Goal: Information Seeking & Learning: Learn about a topic

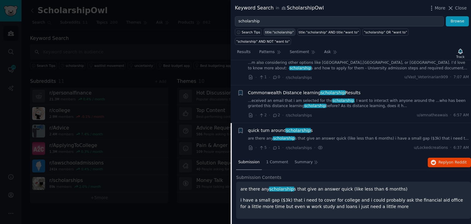
scroll to position [183, 0]
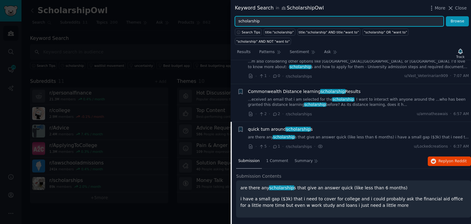
click at [278, 23] on input "scholarship" at bounding box center [339, 21] width 209 height 10
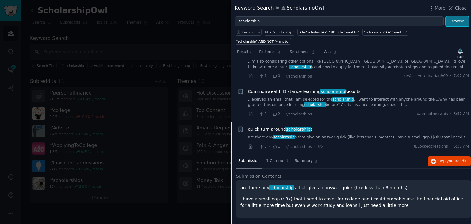
click at [458, 24] on button "Browse" at bounding box center [457, 21] width 23 height 10
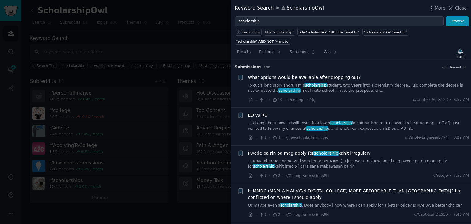
click at [333, 83] on link "To cut a long story short, I’m a scholarship student, two years into a chemistr…" at bounding box center [358, 88] width 221 height 11
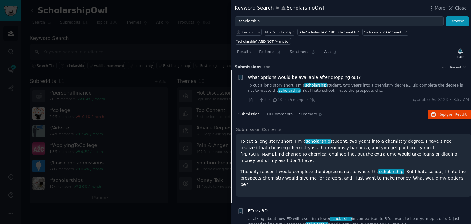
scroll to position [10, 0]
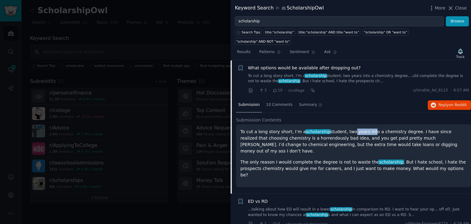
drag, startPoint x: 341, startPoint y: 122, endPoint x: 360, endPoint y: 122, distance: 18.4
click at [360, 129] on p "To cut a long story short, I’m a scholarship student, two years into a chemistr…" at bounding box center [354, 142] width 226 height 26
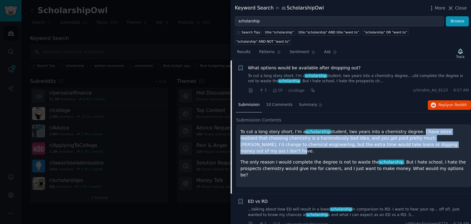
drag, startPoint x: 403, startPoint y: 122, endPoint x: 425, endPoint y: 134, distance: 25.7
click at [425, 134] on p "To cut a long story short, I’m a scholarship student, two years into a chemistr…" at bounding box center [354, 142] width 226 height 26
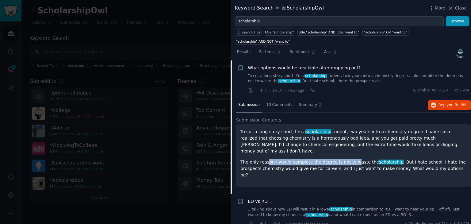
drag, startPoint x: 266, startPoint y: 146, endPoint x: 346, endPoint y: 147, distance: 79.8
click at [346, 159] on p "The only reason I would complete the degree is not to waste the scholarship . B…" at bounding box center [354, 168] width 226 height 19
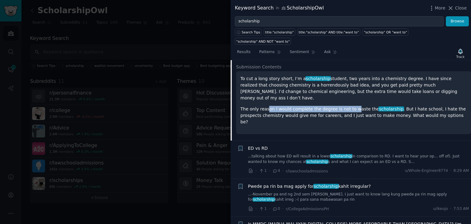
scroll to position [71, 0]
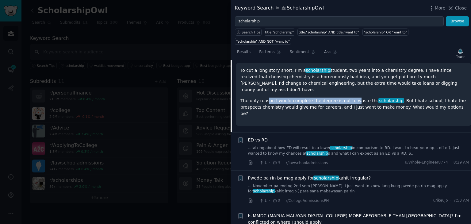
click at [351, 145] on link "...talking about how ED will result in a lower scholarship in comparison to RD.…" at bounding box center [358, 150] width 221 height 11
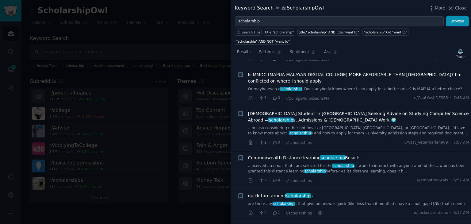
scroll to position [293, 0]
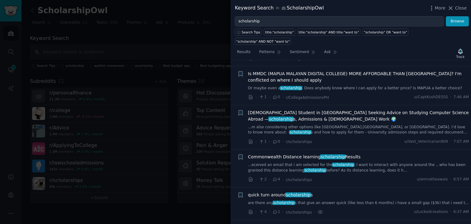
click at [322, 200] on link "are there any scholarship s that give an answer quick (like less than 6 months)…" at bounding box center [358, 203] width 221 height 6
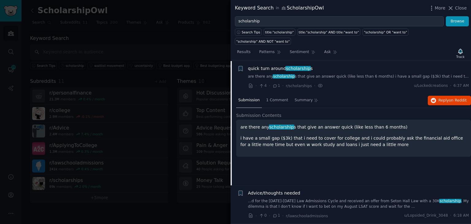
scroll to position [244, 0]
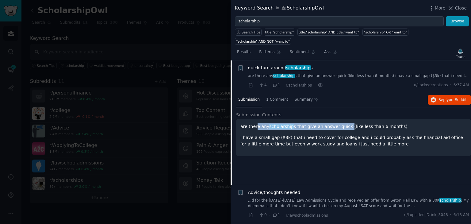
drag, startPoint x: 255, startPoint y: 117, endPoint x: 340, endPoint y: 116, distance: 84.7
click at [340, 123] on p "are there any scholarship s that give an answer quick (like less than 6 months)" at bounding box center [354, 126] width 226 height 6
click at [458, 98] on span "on Reddit" at bounding box center [458, 100] width 18 height 4
click at [436, 97] on icon "button" at bounding box center [434, 100] width 6 height 6
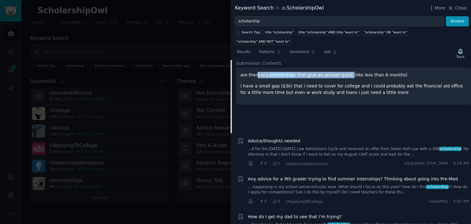
scroll to position [306, 0]
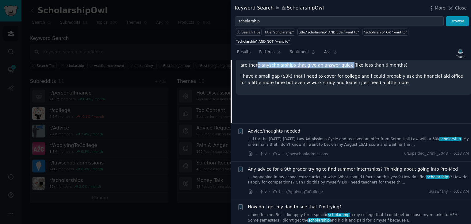
click at [350, 137] on link "...d for the [DATE]-[DATE] Law Admissions Cycle and received an offer from Seto…" at bounding box center [358, 142] width 221 height 11
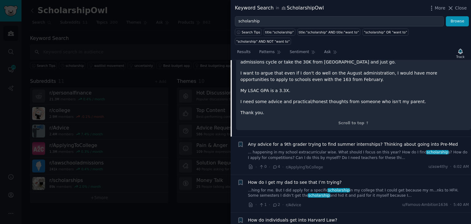
scroll to position [583, 0]
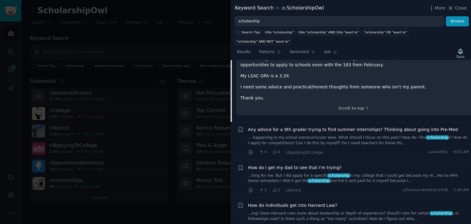
click at [318, 173] on link "...hing for me. But I did apply for a specific scholarship in my college that I…" at bounding box center [358, 178] width 221 height 11
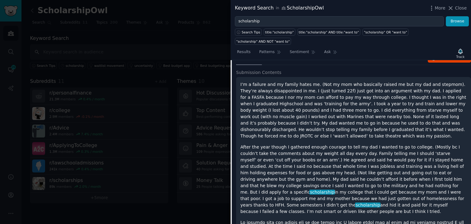
scroll to position [352, 0]
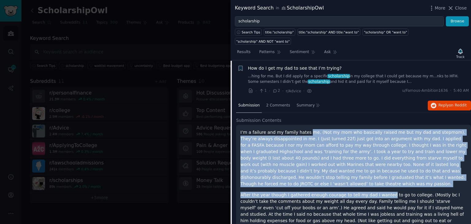
drag, startPoint x: 303, startPoint y: 122, endPoint x: 379, endPoint y: 171, distance: 90.3
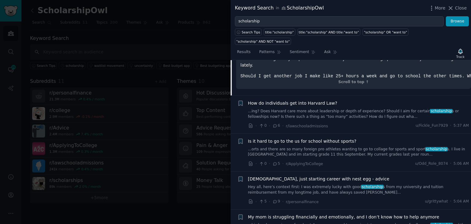
scroll to position [720, 0]
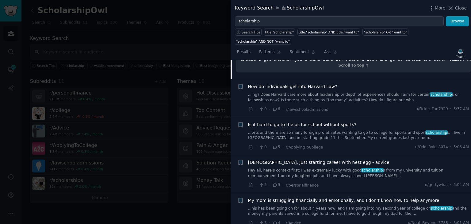
click at [332, 206] on link "...his has been going on for about 4 years now, and I am going into my second y…" at bounding box center [358, 211] width 221 height 11
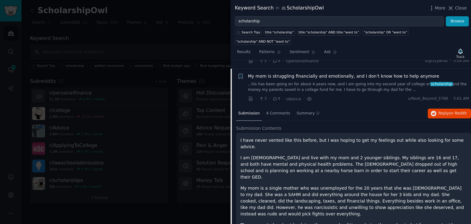
scroll to position [503, 0]
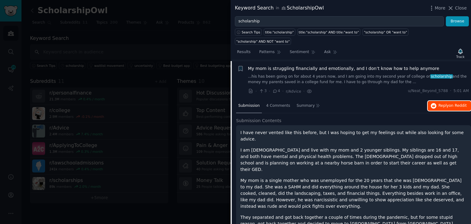
click at [438, 101] on button "Reply on Reddit" at bounding box center [449, 106] width 43 height 10
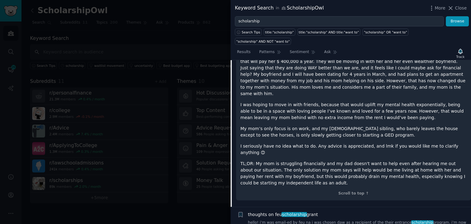
scroll to position [994, 0]
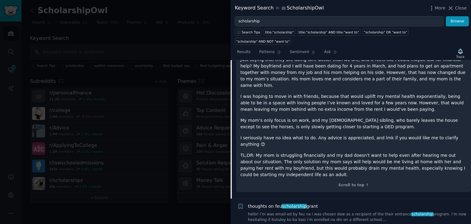
click at [299, 212] on link "hello! i’m was email-ed by feu na i was chosen daw as a recipient of the their …" at bounding box center [358, 217] width 221 height 11
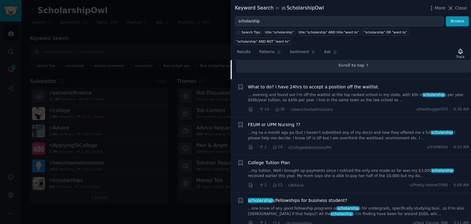
scroll to position [695, 0]
click at [311, 168] on link "...my tuition. Well I brought up payments since I noticed the only one made so …" at bounding box center [358, 173] width 221 height 11
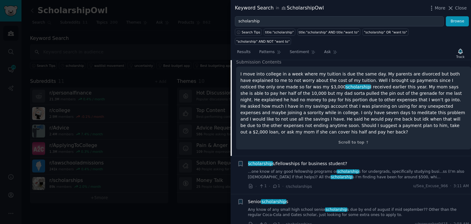
scroll to position [747, 0]
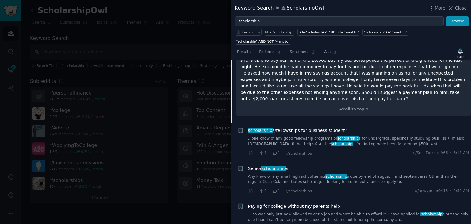
click at [349, 136] on link "...one know of any good fellowship programs or scholarship s for undergrads, sp…" at bounding box center [358, 141] width 221 height 11
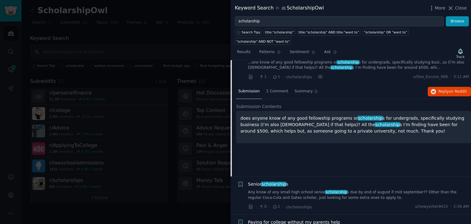
scroll to position [692, 0]
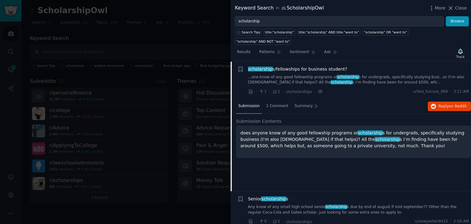
click at [268, 131] on p "does anyone know of any good fellowship programs or scholarship s for undergrad…" at bounding box center [354, 139] width 226 height 19
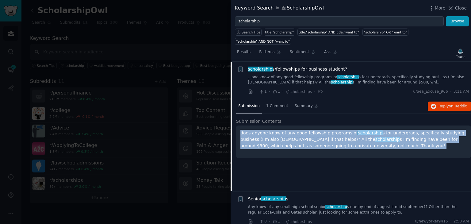
click at [268, 131] on p "does anyone know of any good fellowship programs or scholarship s for undergrad…" at bounding box center [354, 139] width 226 height 19
click at [300, 130] on p "does anyone know of any good fellowship programs or scholarship s for undergrad…" at bounding box center [354, 139] width 226 height 19
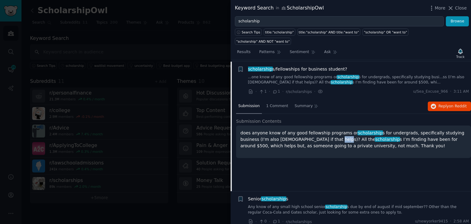
click at [300, 130] on p "does anyone know of any good fellowship programs or scholarship s for undergrad…" at bounding box center [354, 139] width 226 height 19
click at [450, 104] on span "on Reddit" at bounding box center [458, 106] width 18 height 4
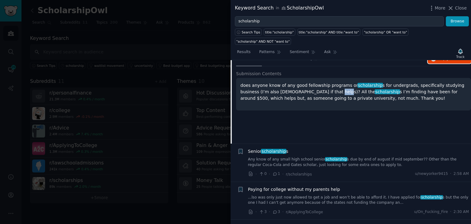
scroll to position [754, 0]
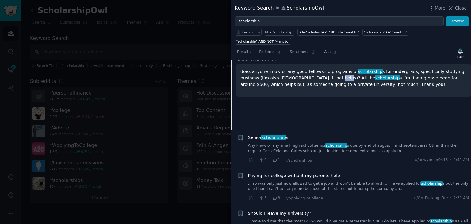
click at [286, 143] on link "Any know of any small high school senior scholarship s due by end of august if …" at bounding box center [358, 148] width 221 height 11
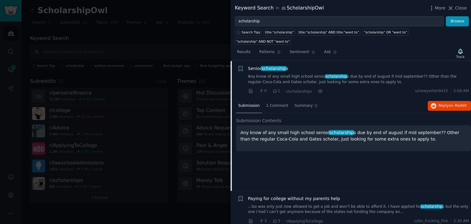
scroll to position [730, 0]
click at [433, 103] on icon "button" at bounding box center [434, 106] width 6 height 6
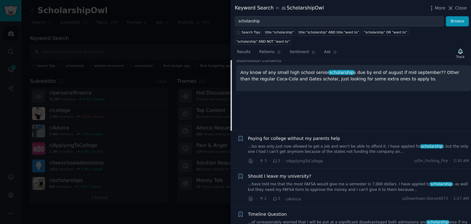
scroll to position [792, 0]
click at [377, 143] on link "...lso was only just now allowed to get a job and won’t be able to afford it. I…" at bounding box center [358, 148] width 221 height 11
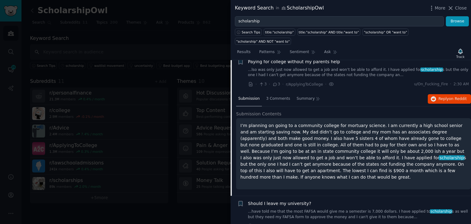
scroll to position [768, 0]
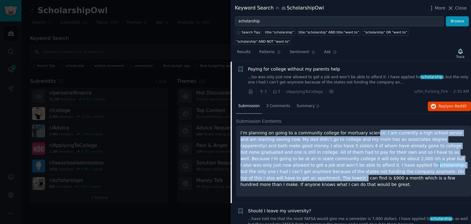
drag, startPoint x: 364, startPoint y: 121, endPoint x: 403, endPoint y: 161, distance: 56.6
click at [403, 161] on p "I’m planning on going to a community college for mortuary science. I am current…" at bounding box center [354, 159] width 226 height 58
click at [370, 130] on p "I’m planning on going to a community college for mortuary science. I am current…" at bounding box center [354, 159] width 226 height 58
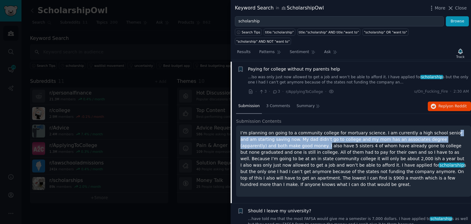
drag, startPoint x: 268, startPoint y: 134, endPoint x: 433, endPoint y: 123, distance: 165.1
click at [433, 130] on p "I’m planning on going to a community college for mortuary science. I am current…" at bounding box center [354, 159] width 226 height 58
click at [455, 104] on span "on Reddit" at bounding box center [458, 106] width 18 height 4
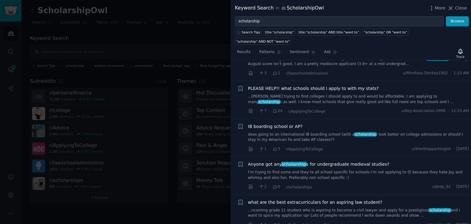
scroll to position [983, 0]
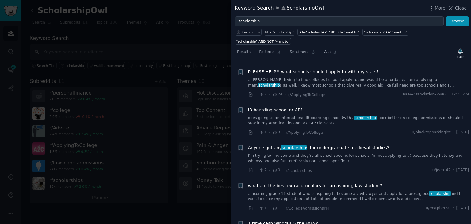
click at [324, 148] on div "Anyone got any scholarship s for undergraduate medieval studies? I’m trying to …" at bounding box center [358, 159] width 221 height 29
click at [322, 153] on link "I’m trying to find some and they’re all school specific for schools I’m not app…" at bounding box center [358, 158] width 221 height 11
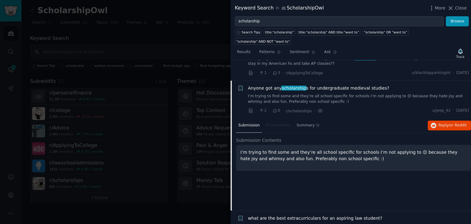
scroll to position [957, 0]
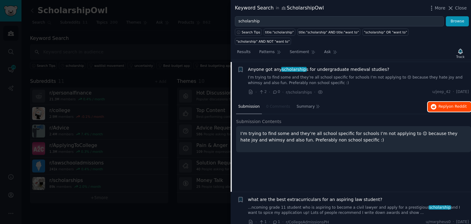
click at [444, 102] on button "Reply on Reddit" at bounding box center [449, 107] width 43 height 10
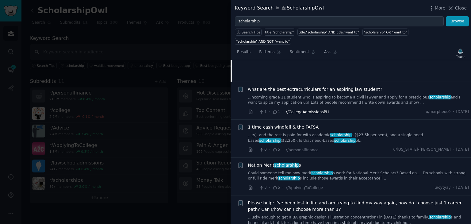
scroll to position [1080, 0]
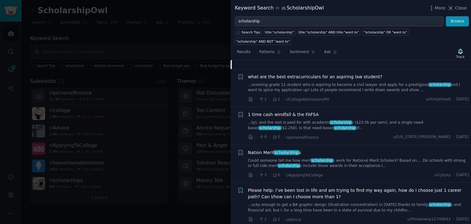
click at [345, 158] on link "Could someone tell me how merit scholarship s work for National Merit Scholars?…" at bounding box center [358, 163] width 221 height 11
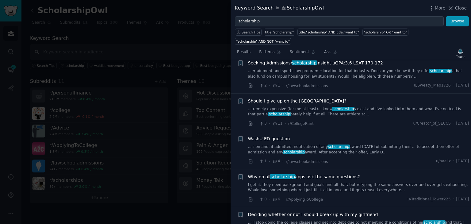
scroll to position [1316, 0]
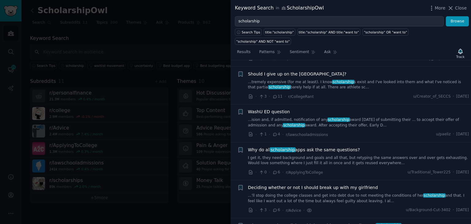
click at [321, 155] on link "I get it, they need background and goals and all that, but retyping the same an…" at bounding box center [358, 160] width 221 height 11
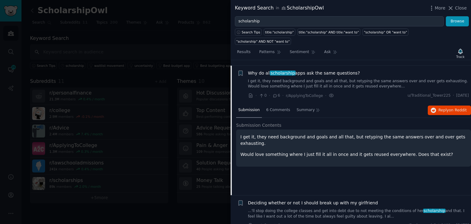
scroll to position [1304, 0]
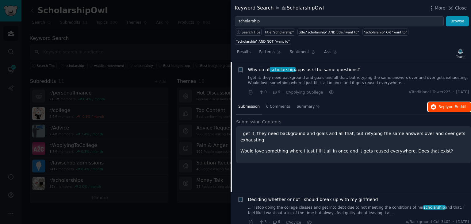
click at [436, 104] on icon "button" at bounding box center [434, 107] width 6 height 6
